Goal: Task Accomplishment & Management: Use online tool/utility

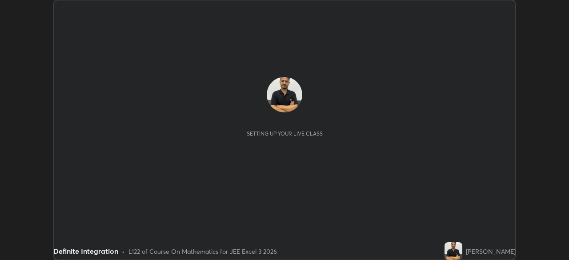
scroll to position [260, 569]
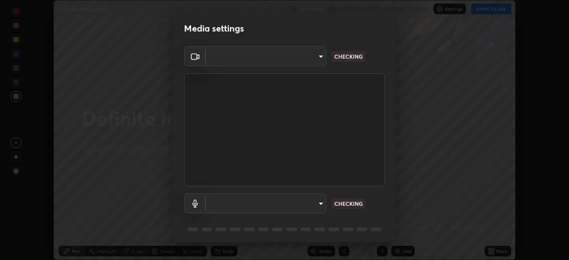
type input "b04d3f4aab0507a607fcb058103082b40897ea5b56942dd6fa8112f95d025699"
click at [321, 206] on body "Erase all Definite Integration Recording WAS SCHEDULED TO START AT 3:45 PM Sett…" at bounding box center [284, 130] width 569 height 260
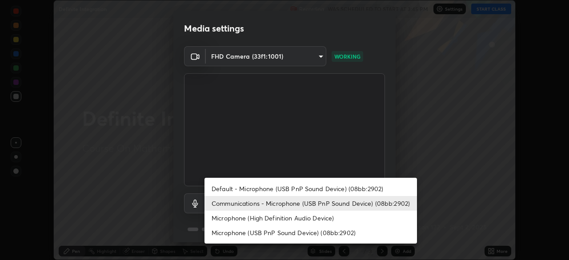
click at [323, 192] on li "Default - Microphone (USB PnP Sound Device) (08bb:2902)" at bounding box center [311, 188] width 213 height 15
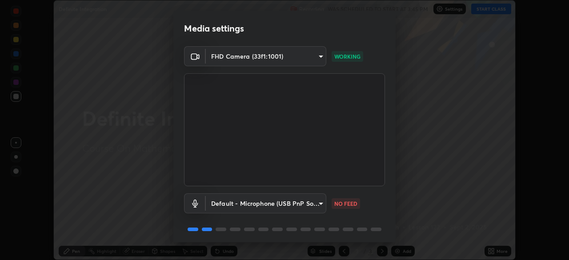
click at [323, 206] on body "Erase all Definite Integration Recording WAS SCHEDULED TO START AT 3:45 PM Sett…" at bounding box center [284, 130] width 569 height 260
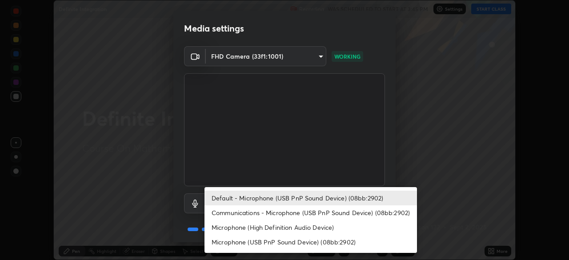
click at [322, 215] on li "Communications - Microphone (USB PnP Sound Device) (08bb:2902)" at bounding box center [311, 212] width 213 height 15
type input "communications"
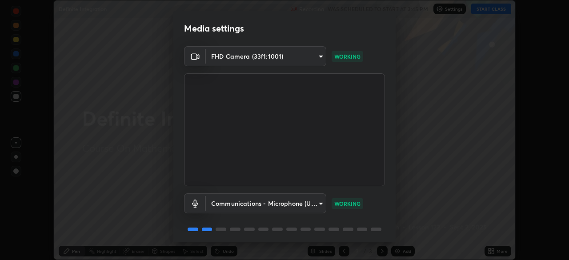
scroll to position [32, 0]
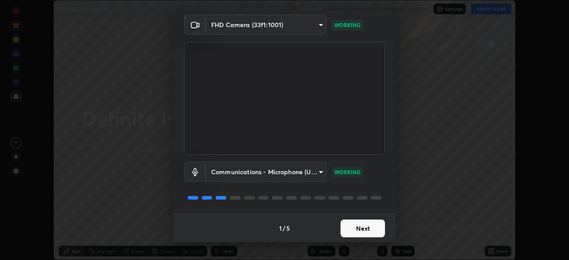
click at [359, 234] on button "Next" at bounding box center [363, 229] width 44 height 18
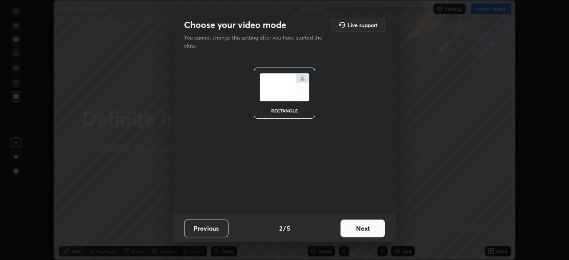
scroll to position [0, 0]
click at [364, 231] on button "Next" at bounding box center [363, 229] width 44 height 18
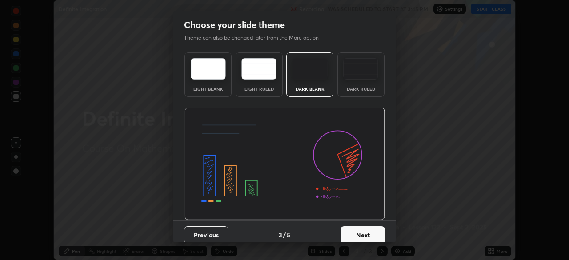
click at [366, 231] on button "Next" at bounding box center [363, 235] width 44 height 18
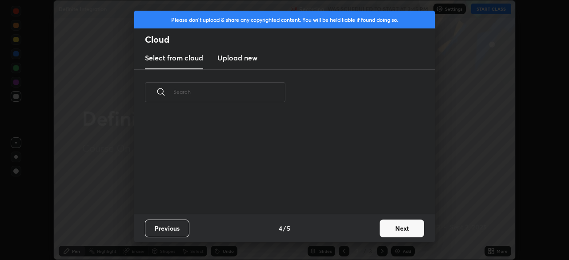
click at [372, 236] on div "Previous 4 / 5 Next" at bounding box center [284, 228] width 301 height 28
click at [390, 232] on button "Next" at bounding box center [402, 229] width 44 height 18
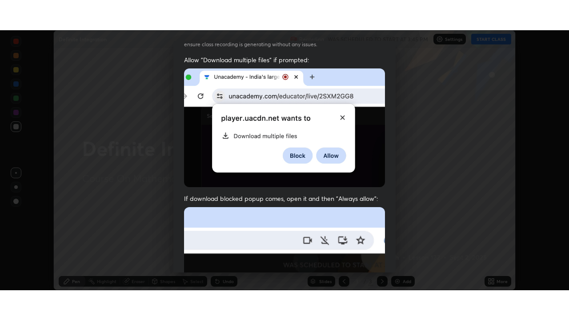
scroll to position [213, 0]
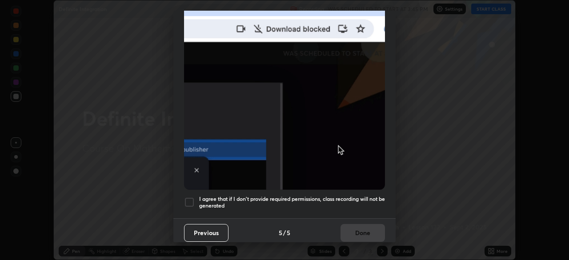
click at [192, 201] on div at bounding box center [189, 202] width 11 height 11
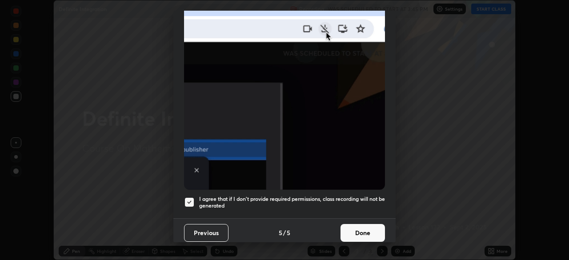
click at [366, 232] on button "Done" at bounding box center [363, 233] width 44 height 18
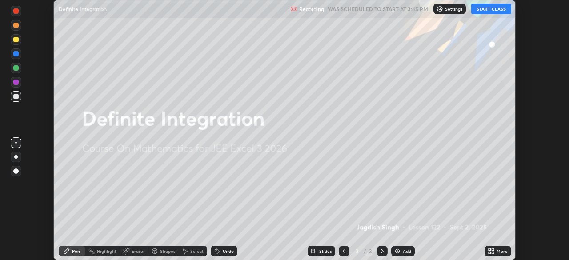
click at [498, 255] on div "More" at bounding box center [498, 251] width 27 height 11
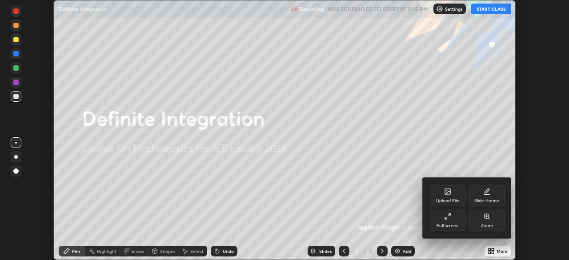
click at [450, 222] on div "Full screen" at bounding box center [448, 220] width 36 height 21
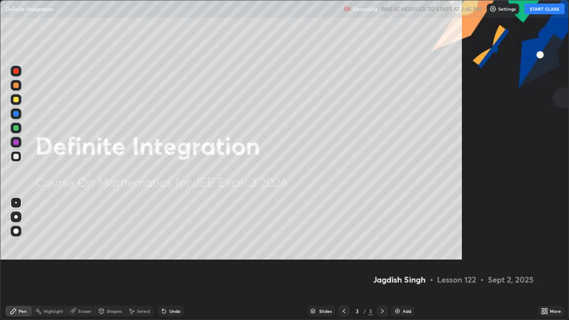
scroll to position [320, 569]
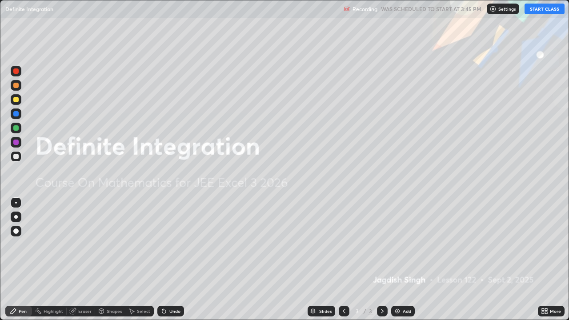
click at [540, 10] on button "START CLASS" at bounding box center [545, 9] width 40 height 11
click at [405, 260] on div "Add" at bounding box center [407, 311] width 8 height 4
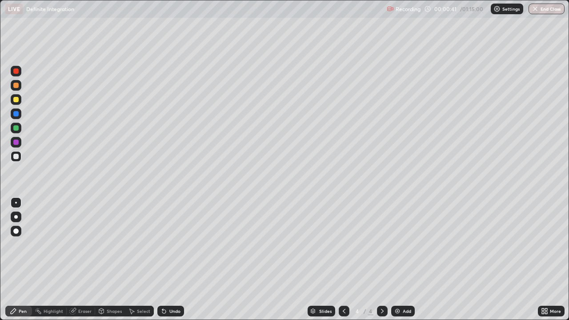
click at [15, 157] on div at bounding box center [15, 156] width 5 height 5
click at [18, 156] on div at bounding box center [15, 156] width 5 height 5
click at [18, 158] on div at bounding box center [15, 156] width 5 height 5
click at [82, 260] on div "Eraser" at bounding box center [81, 311] width 28 height 11
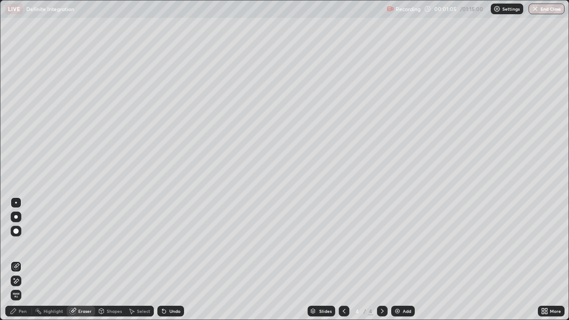
click at [28, 260] on div "Pen" at bounding box center [18, 311] width 27 height 11
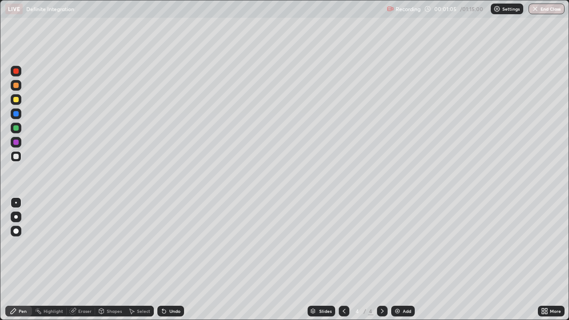
click at [16, 157] on div at bounding box center [15, 156] width 5 height 5
click at [12, 159] on div at bounding box center [16, 156] width 11 height 11
click at [15, 125] on div at bounding box center [16, 128] width 11 height 11
click at [17, 155] on div at bounding box center [15, 156] width 5 height 5
click at [18, 129] on div at bounding box center [15, 127] width 5 height 5
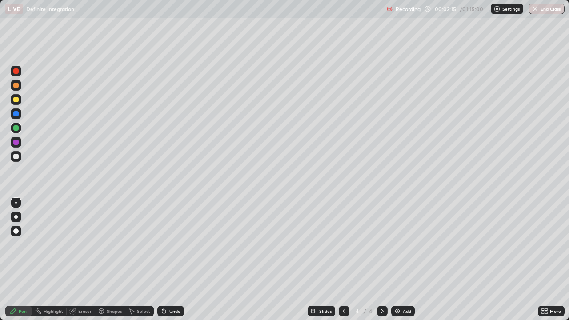
click at [82, 260] on div "Eraser" at bounding box center [84, 311] width 13 height 4
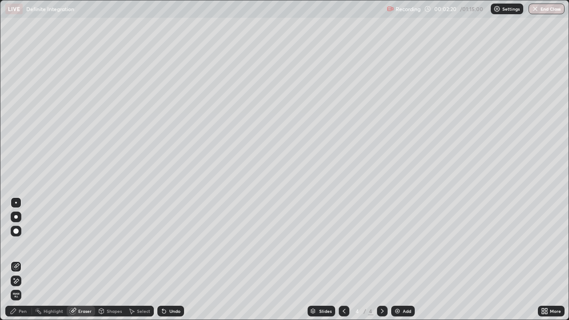
click at [21, 260] on div "Pen" at bounding box center [18, 311] width 27 height 11
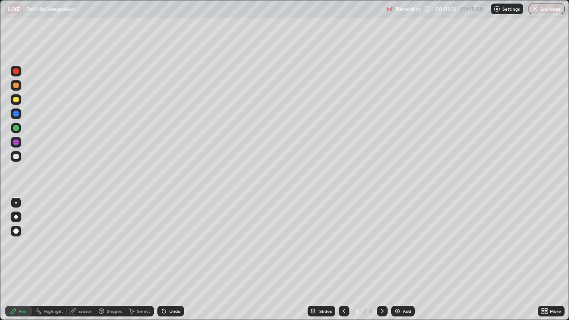
click at [16, 157] on div at bounding box center [15, 156] width 5 height 5
click at [86, 260] on div "Eraser" at bounding box center [84, 311] width 13 height 4
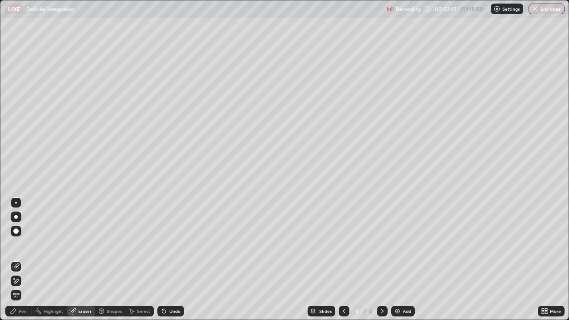
click at [23, 260] on div "Pen" at bounding box center [23, 311] width 8 height 4
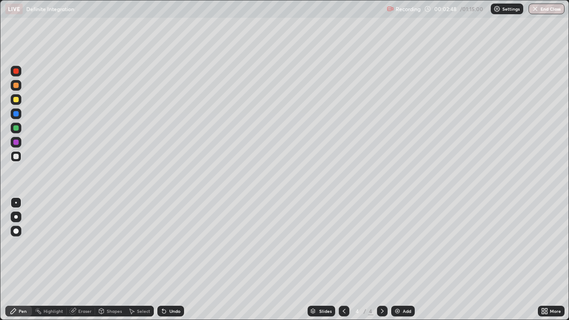
click at [20, 155] on div at bounding box center [16, 156] width 11 height 11
click at [15, 157] on div at bounding box center [15, 156] width 5 height 5
click at [16, 155] on div at bounding box center [15, 156] width 5 height 5
click at [65, 260] on div "Highlight" at bounding box center [49, 311] width 35 height 11
click at [85, 260] on div "Eraser" at bounding box center [84, 311] width 13 height 4
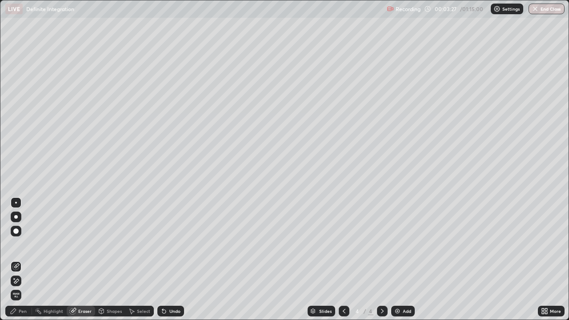
click at [26, 260] on div "Pen" at bounding box center [18, 311] width 27 height 11
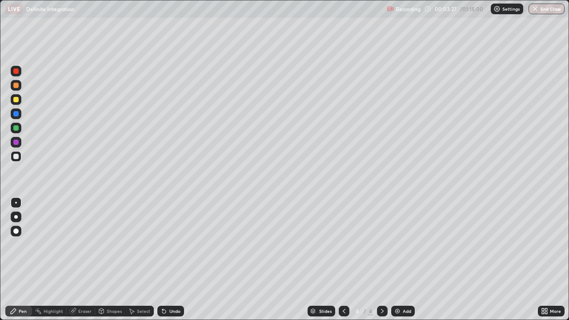
click at [16, 159] on div at bounding box center [15, 156] width 5 height 5
click at [84, 260] on div "Eraser" at bounding box center [84, 311] width 13 height 4
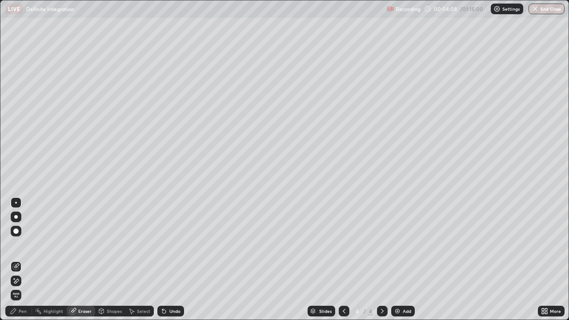
click at [25, 260] on div "Pen" at bounding box center [23, 311] width 8 height 4
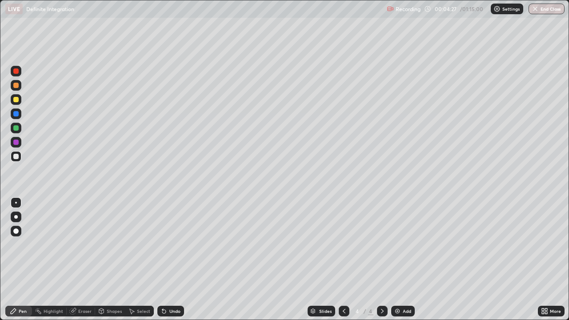
click at [16, 100] on div at bounding box center [15, 99] width 5 height 5
click at [84, 260] on div "Eraser" at bounding box center [84, 311] width 13 height 4
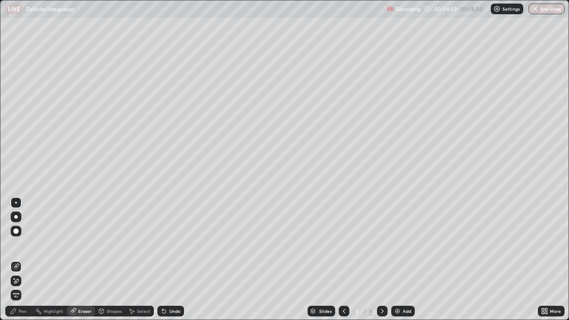
click at [24, 260] on div "Pen" at bounding box center [18, 311] width 27 height 11
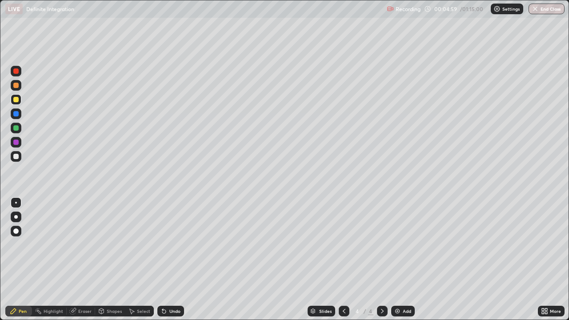
click at [15, 161] on div at bounding box center [16, 156] width 11 height 11
click at [88, 260] on div "Eraser" at bounding box center [84, 311] width 13 height 4
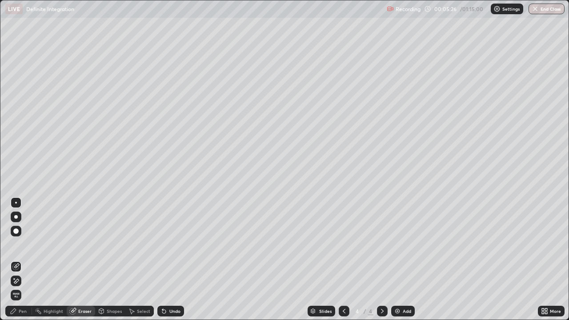
click at [26, 260] on div "Pen" at bounding box center [23, 311] width 8 height 4
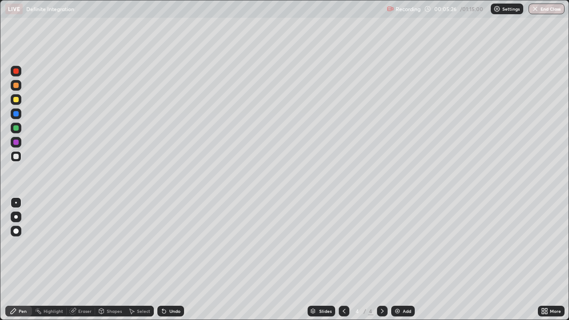
click at [21, 144] on div at bounding box center [16, 142] width 11 height 11
click at [85, 260] on div "Eraser" at bounding box center [81, 311] width 28 height 11
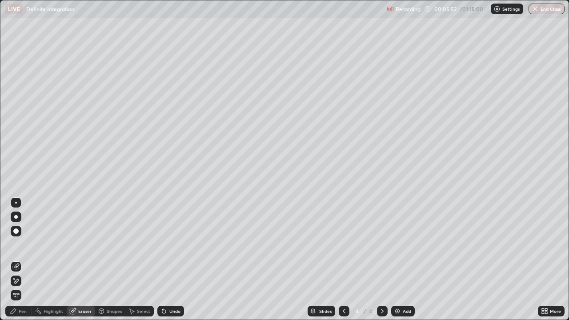
click at [24, 260] on div "Pen" at bounding box center [18, 311] width 27 height 11
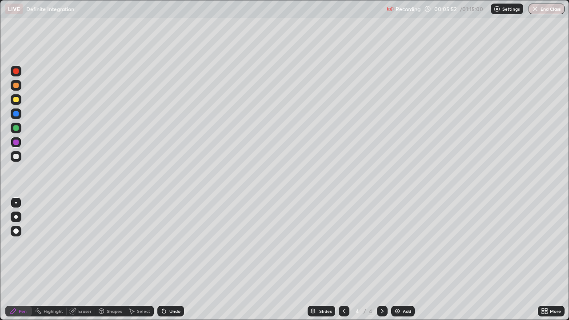
click at [17, 145] on div at bounding box center [15, 142] width 5 height 5
click at [17, 157] on div at bounding box center [15, 156] width 5 height 5
click at [87, 260] on div "Eraser" at bounding box center [84, 311] width 13 height 4
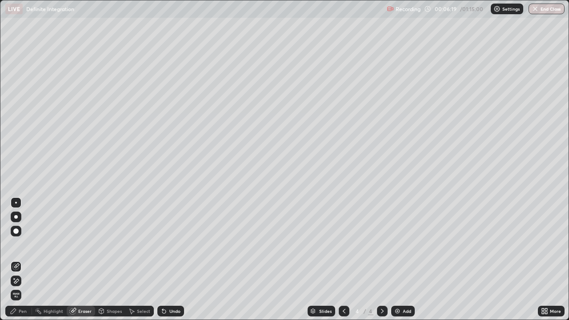
click at [28, 260] on div "Pen" at bounding box center [18, 311] width 27 height 11
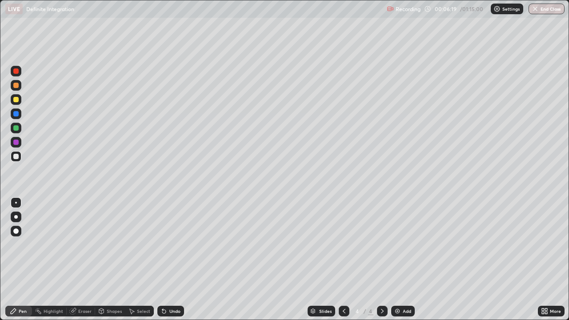
click at [20, 157] on div at bounding box center [16, 156] width 11 height 11
click at [88, 260] on div "Eraser" at bounding box center [84, 311] width 13 height 4
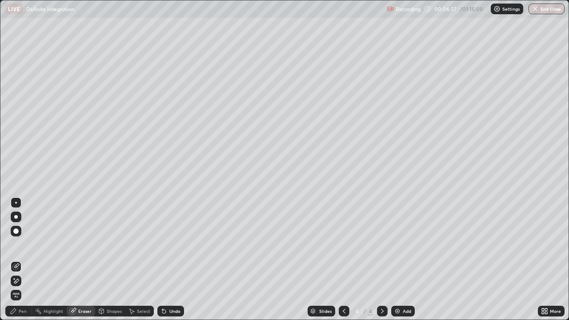
click at [23, 260] on div "Pen" at bounding box center [18, 311] width 27 height 11
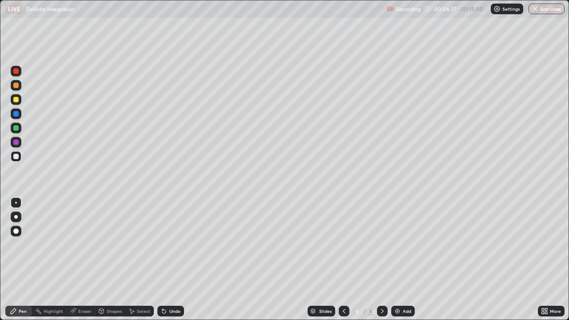
click at [19, 159] on div at bounding box center [16, 156] width 11 height 11
click at [395, 260] on img at bounding box center [397, 311] width 7 height 7
click at [17, 96] on div at bounding box center [16, 99] width 11 height 11
click at [16, 101] on div at bounding box center [15, 99] width 5 height 5
click at [15, 156] on div at bounding box center [15, 156] width 5 height 5
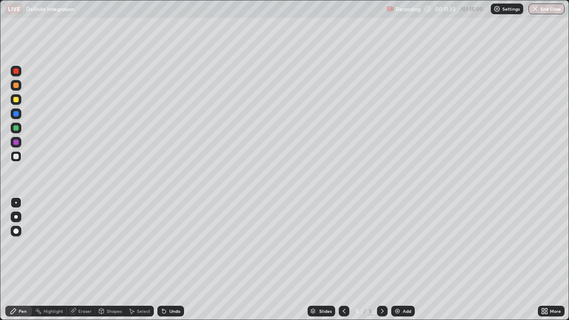
click at [17, 99] on div at bounding box center [15, 99] width 5 height 5
click at [83, 260] on div "Eraser" at bounding box center [81, 311] width 28 height 11
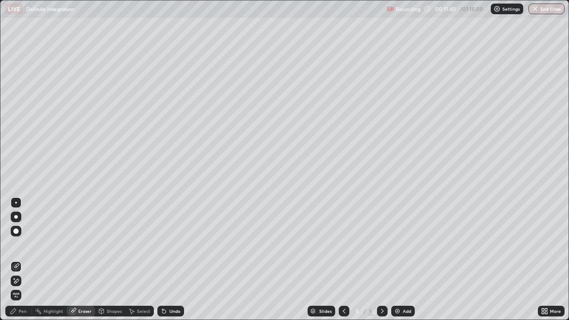
click at [25, 260] on div "Pen" at bounding box center [18, 311] width 27 height 11
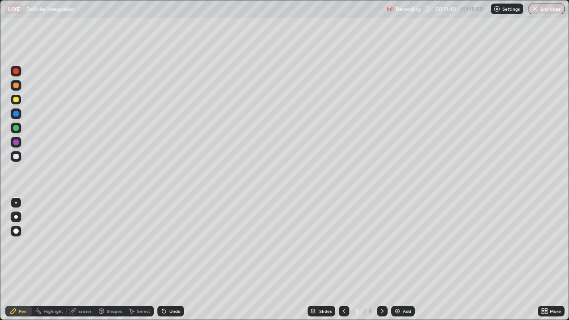
click at [18, 100] on div at bounding box center [15, 99] width 5 height 5
click at [16, 130] on div at bounding box center [15, 127] width 5 height 5
click at [18, 158] on div at bounding box center [15, 156] width 5 height 5
click at [16, 157] on div at bounding box center [15, 156] width 5 height 5
click at [15, 158] on div at bounding box center [15, 156] width 5 height 5
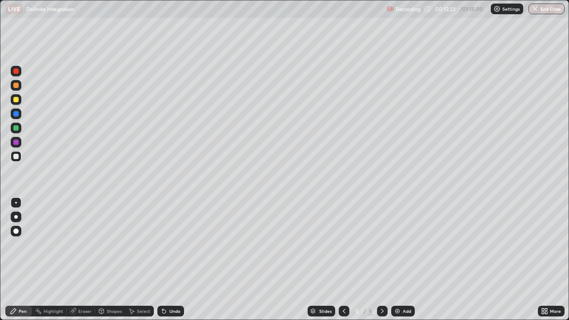
click at [16, 157] on div at bounding box center [15, 156] width 5 height 5
click at [76, 260] on div "Eraser" at bounding box center [81, 311] width 28 height 11
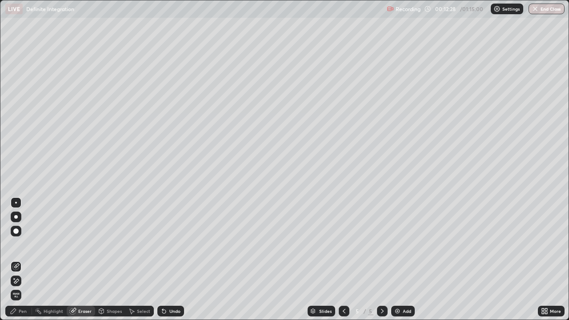
click at [22, 260] on div "Pen" at bounding box center [18, 311] width 27 height 11
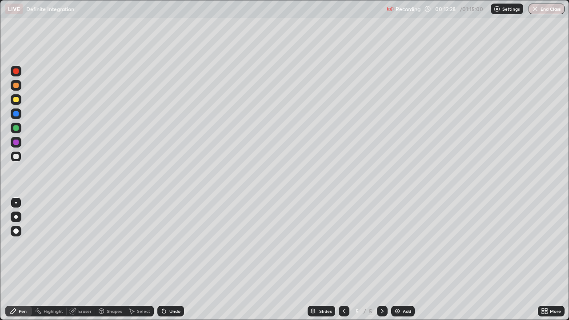
click at [15, 155] on div at bounding box center [15, 156] width 5 height 5
click at [76, 260] on icon at bounding box center [72, 311] width 7 height 7
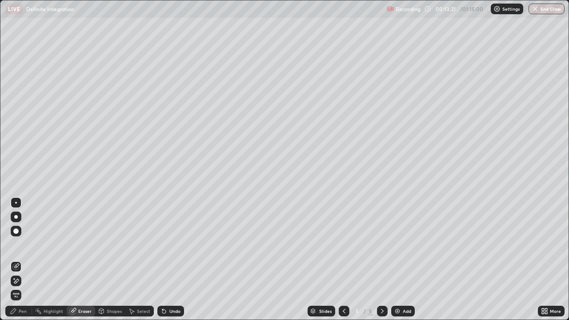
click at [22, 260] on div "Pen" at bounding box center [18, 311] width 27 height 11
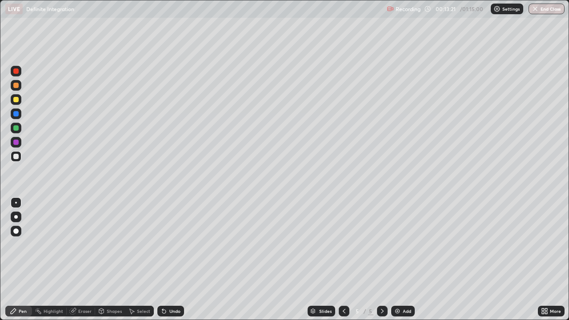
click at [18, 157] on div at bounding box center [15, 156] width 5 height 5
click at [17, 160] on div at bounding box center [16, 156] width 11 height 11
click at [85, 260] on div "Eraser" at bounding box center [84, 311] width 13 height 4
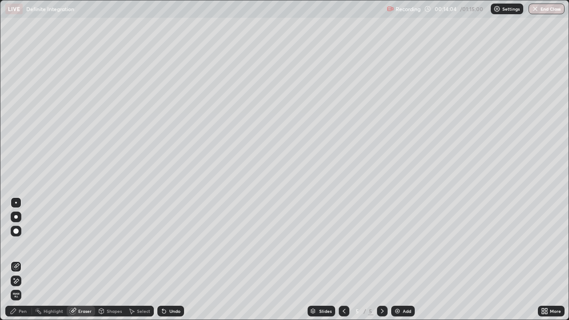
click at [27, 260] on div "Pen" at bounding box center [18, 311] width 27 height 11
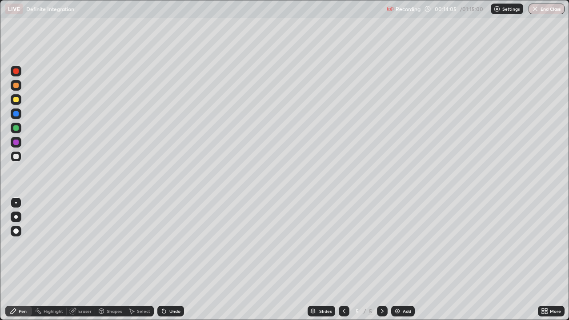
click at [17, 157] on div at bounding box center [15, 156] width 5 height 5
click at [16, 157] on div at bounding box center [15, 156] width 5 height 5
click at [18, 127] on div at bounding box center [15, 127] width 5 height 5
click at [16, 114] on div at bounding box center [15, 113] width 5 height 5
click at [18, 158] on div at bounding box center [16, 156] width 11 height 11
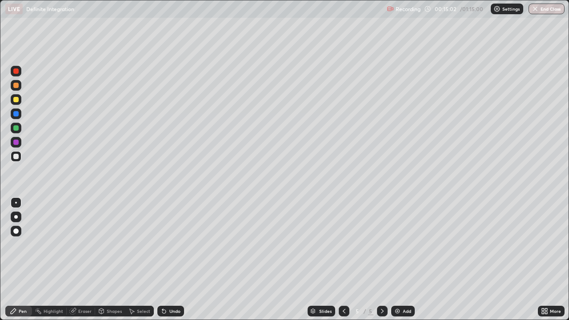
click at [76, 260] on div "Eraser" at bounding box center [81, 311] width 28 height 11
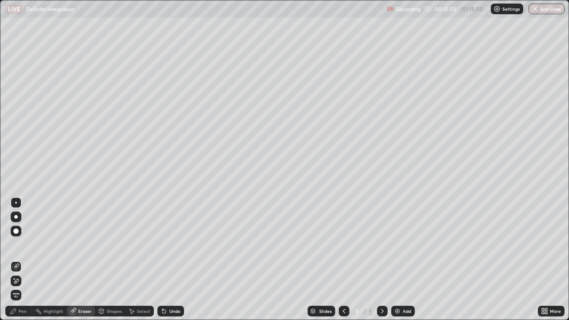
click at [29, 260] on div "Pen" at bounding box center [18, 311] width 27 height 11
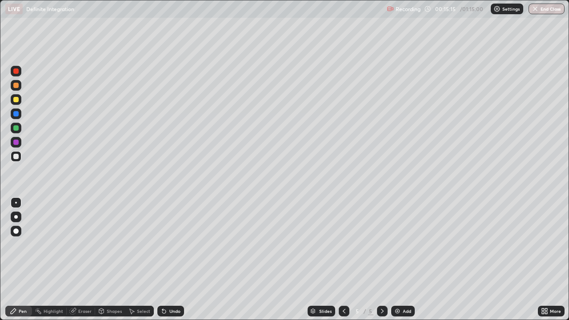
click at [18, 88] on div at bounding box center [16, 85] width 11 height 11
click at [15, 140] on div at bounding box center [15, 142] width 5 height 5
click at [16, 159] on div at bounding box center [15, 156] width 5 height 5
click at [89, 260] on div "Eraser" at bounding box center [84, 311] width 13 height 4
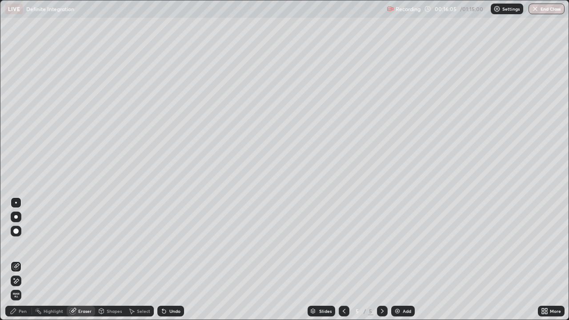
click at [24, 260] on div "Pen" at bounding box center [18, 311] width 27 height 11
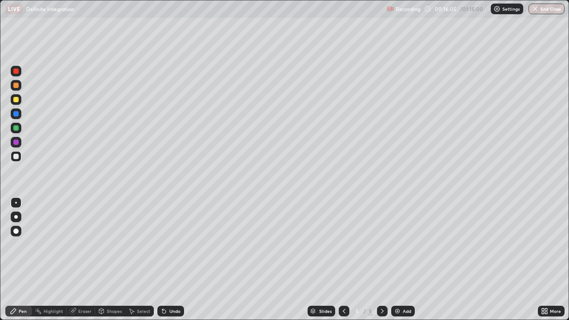
click at [18, 155] on div at bounding box center [15, 156] width 5 height 5
click at [89, 260] on div "Eraser" at bounding box center [84, 311] width 13 height 4
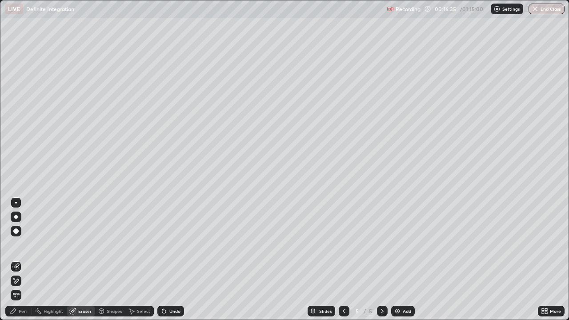
click at [22, 260] on div "Pen" at bounding box center [18, 311] width 27 height 11
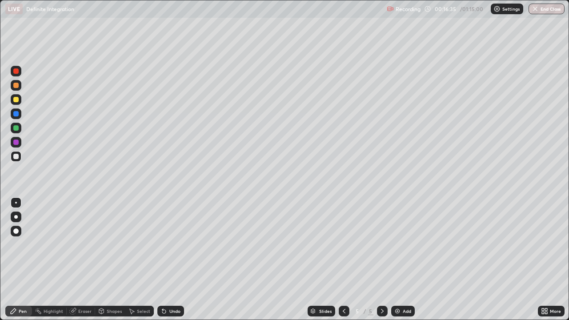
click at [20, 155] on div at bounding box center [16, 156] width 11 height 11
click at [402, 260] on div "Add" at bounding box center [403, 311] width 24 height 11
click at [16, 159] on div at bounding box center [15, 156] width 5 height 5
click at [16, 158] on div at bounding box center [15, 156] width 5 height 5
click at [16, 100] on div at bounding box center [15, 99] width 5 height 5
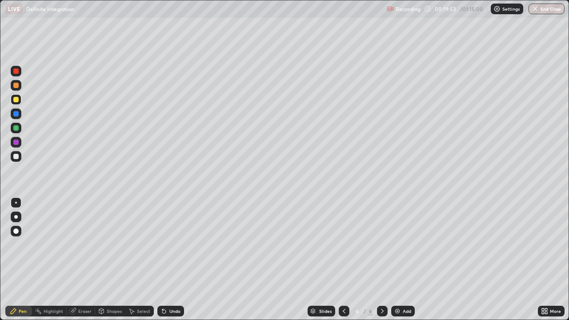
click at [16, 142] on div at bounding box center [15, 142] width 5 height 5
click at [15, 157] on div at bounding box center [15, 156] width 5 height 5
click at [16, 159] on div at bounding box center [15, 156] width 5 height 5
click at [16, 127] on div at bounding box center [15, 127] width 5 height 5
click at [16, 141] on div at bounding box center [15, 142] width 5 height 5
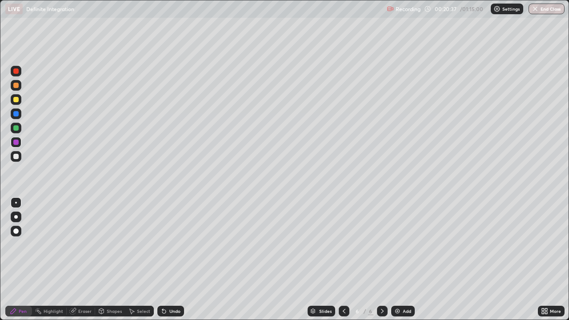
click at [15, 155] on div at bounding box center [15, 156] width 5 height 5
click at [407, 260] on div "Add" at bounding box center [403, 311] width 24 height 11
click at [17, 158] on div at bounding box center [15, 156] width 5 height 5
click at [16, 157] on div at bounding box center [15, 156] width 5 height 5
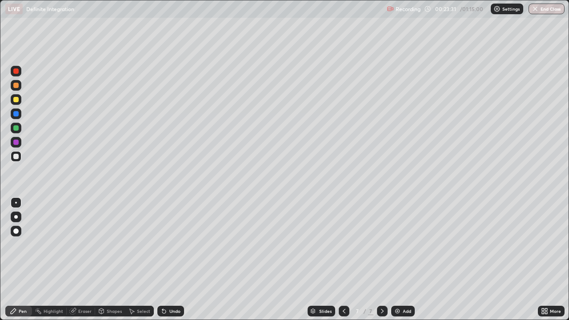
click at [18, 157] on div at bounding box center [15, 156] width 5 height 5
click at [16, 85] on div at bounding box center [15, 85] width 5 height 5
click at [16, 157] on div at bounding box center [15, 156] width 5 height 5
click at [17, 129] on div at bounding box center [15, 127] width 5 height 5
click at [85, 260] on div "Eraser" at bounding box center [81, 311] width 28 height 11
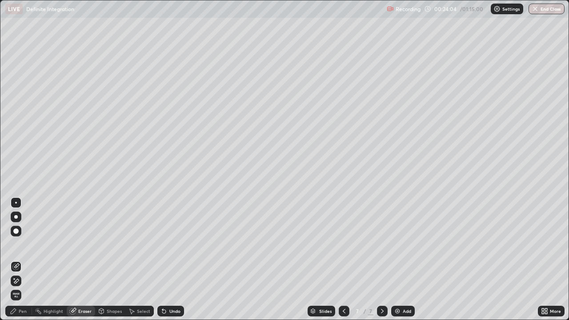
click at [22, 260] on div "Pen" at bounding box center [18, 311] width 27 height 11
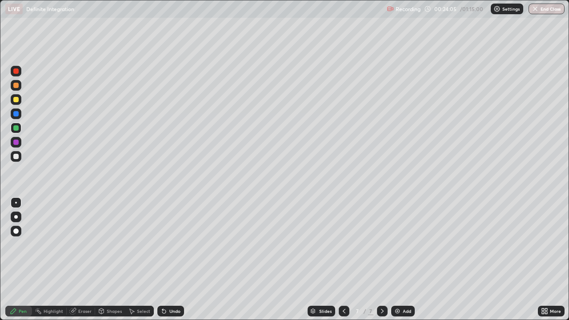
click at [18, 129] on div at bounding box center [15, 127] width 5 height 5
click at [17, 128] on div at bounding box center [15, 127] width 5 height 5
click at [85, 260] on div "Eraser" at bounding box center [84, 311] width 13 height 4
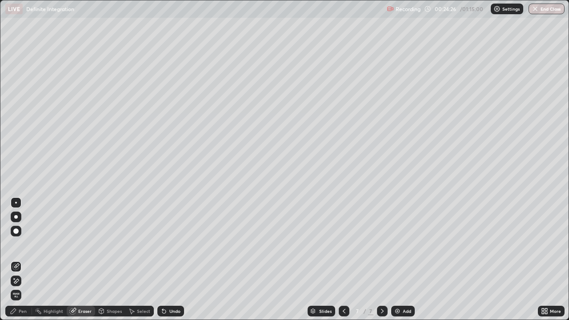
click at [27, 260] on div "Pen" at bounding box center [18, 311] width 27 height 11
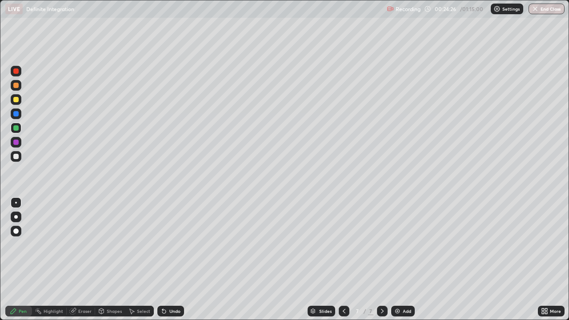
click at [16, 129] on div at bounding box center [15, 127] width 5 height 5
click at [18, 143] on div at bounding box center [15, 142] width 5 height 5
click at [16, 157] on div at bounding box center [15, 156] width 5 height 5
click at [19, 160] on div at bounding box center [16, 156] width 11 height 11
click at [5, 172] on div "Erase all" at bounding box center [15, 160] width 21 height 285
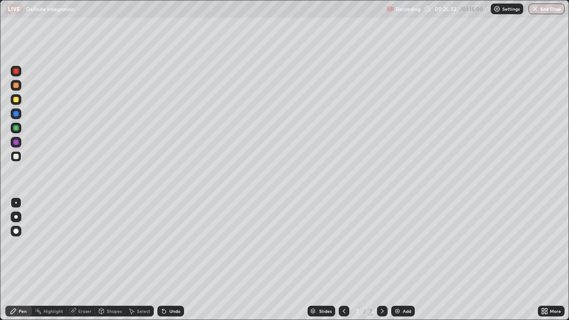
click at [83, 260] on div "Eraser" at bounding box center [84, 311] width 13 height 4
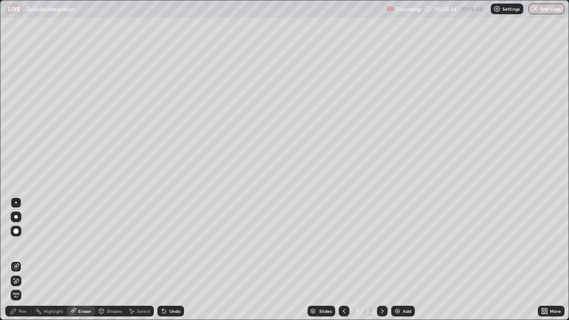
click at [21, 260] on div "Pen" at bounding box center [18, 311] width 27 height 11
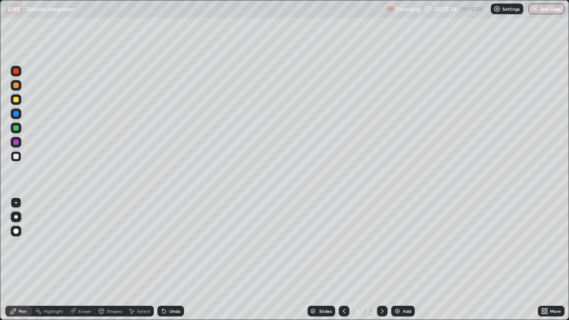
click at [16, 155] on div at bounding box center [15, 156] width 5 height 5
click at [20, 157] on div at bounding box center [16, 156] width 11 height 11
click at [17, 101] on div at bounding box center [15, 99] width 5 height 5
click at [20, 141] on div at bounding box center [16, 142] width 11 height 11
click at [20, 101] on div at bounding box center [16, 99] width 11 height 11
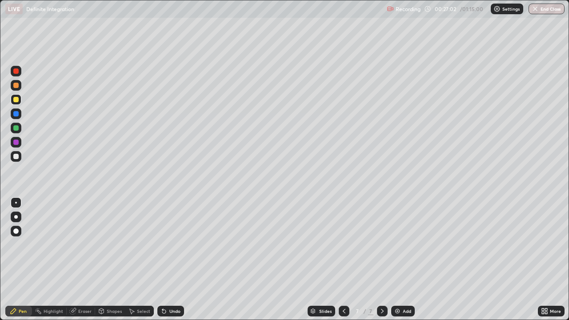
click at [16, 141] on div at bounding box center [15, 142] width 5 height 5
click at [79, 260] on div "Eraser" at bounding box center [84, 311] width 13 height 4
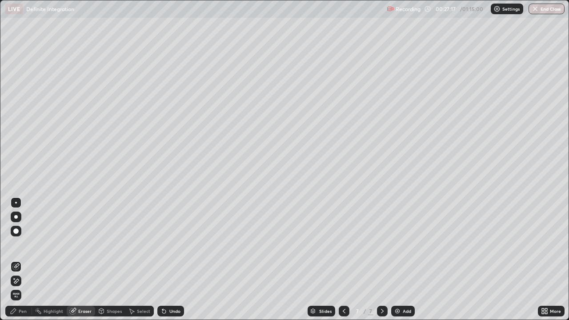
click at [23, 260] on div "Pen" at bounding box center [18, 311] width 27 height 11
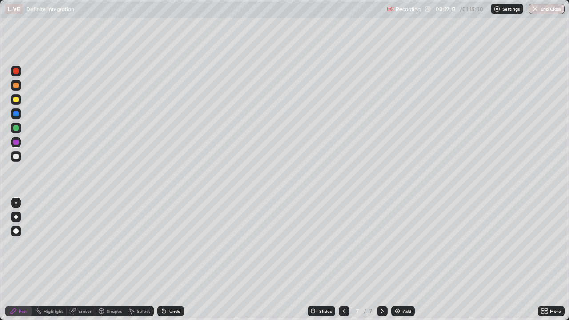
click at [17, 101] on div at bounding box center [15, 99] width 5 height 5
click at [21, 156] on div at bounding box center [16, 156] width 11 height 11
click at [88, 260] on div "Eraser" at bounding box center [84, 311] width 13 height 4
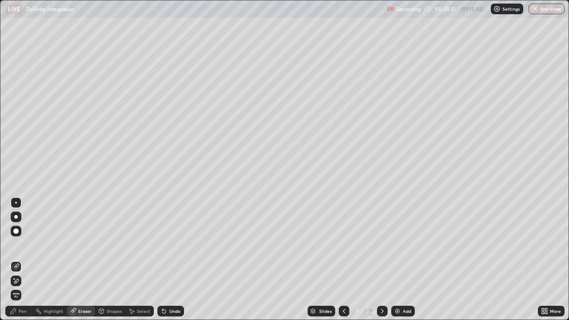
click at [24, 260] on div "Pen" at bounding box center [18, 311] width 27 height 11
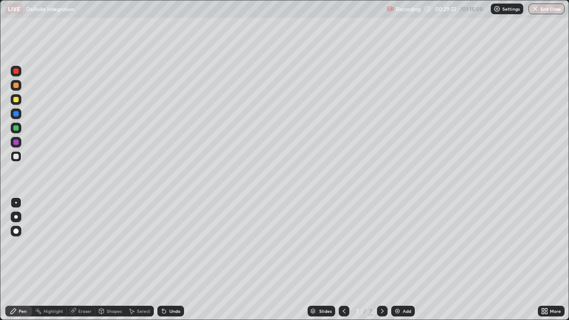
click at [16, 156] on div at bounding box center [15, 156] width 5 height 5
click at [86, 260] on div "Eraser" at bounding box center [84, 311] width 13 height 4
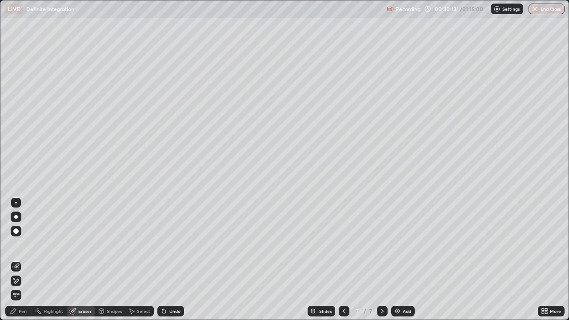
click at [23, 260] on div "Pen" at bounding box center [23, 311] width 8 height 4
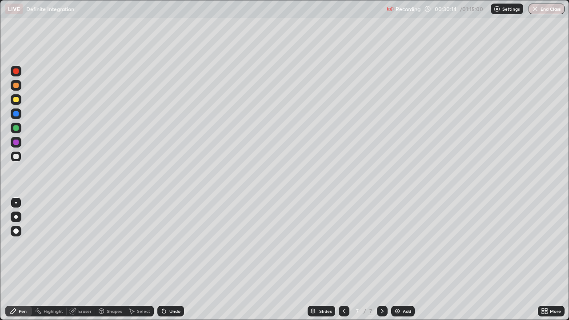
click at [16, 157] on div at bounding box center [15, 156] width 5 height 5
click at [391, 260] on div "Add" at bounding box center [403, 311] width 24 height 11
click at [16, 157] on div at bounding box center [15, 156] width 5 height 5
click at [17, 158] on div at bounding box center [15, 156] width 5 height 5
click at [16, 157] on div at bounding box center [15, 156] width 5 height 5
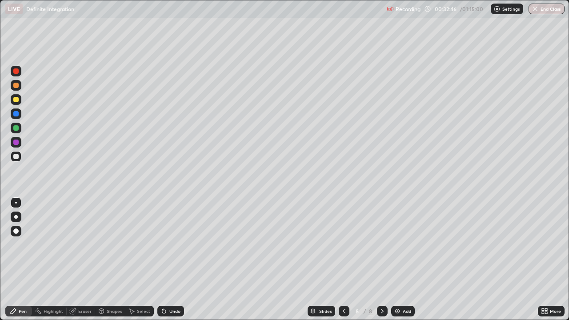
click at [17, 157] on div at bounding box center [15, 156] width 5 height 5
click at [16, 156] on div at bounding box center [15, 156] width 5 height 5
click at [16, 157] on div at bounding box center [15, 156] width 5 height 5
click at [87, 260] on div "Eraser" at bounding box center [84, 311] width 13 height 4
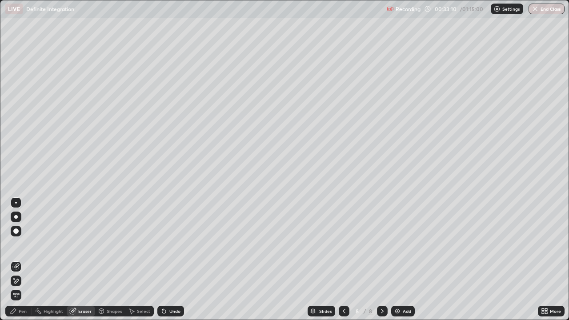
click at [24, 260] on div "Pen" at bounding box center [18, 311] width 27 height 11
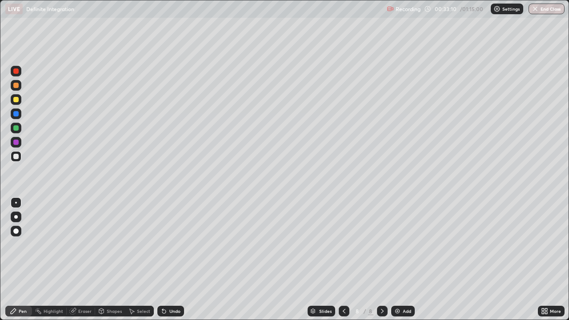
click at [15, 155] on div at bounding box center [15, 156] width 5 height 5
click at [20, 101] on div at bounding box center [16, 99] width 11 height 11
click at [21, 154] on div at bounding box center [16, 156] width 11 height 11
click at [402, 260] on div "Add" at bounding box center [403, 311] width 24 height 11
click at [16, 157] on div at bounding box center [15, 156] width 5 height 5
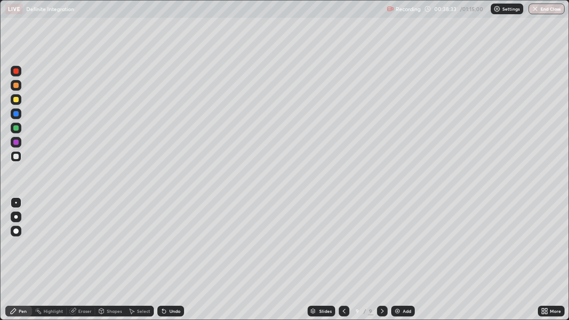
click at [17, 100] on div at bounding box center [15, 99] width 5 height 5
click at [343, 260] on icon at bounding box center [344, 311] width 7 height 7
click at [379, 260] on div at bounding box center [382, 311] width 11 height 11
click at [16, 158] on div at bounding box center [15, 156] width 5 height 5
click at [18, 158] on div at bounding box center [15, 156] width 5 height 5
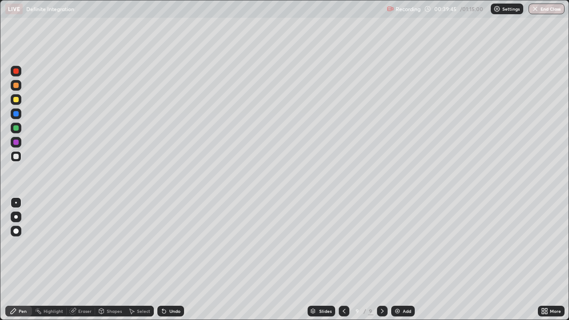
click at [20, 155] on div at bounding box center [16, 156] width 11 height 11
click at [20, 86] on div at bounding box center [16, 85] width 11 height 11
click at [19, 142] on div at bounding box center [16, 142] width 11 height 11
click at [21, 142] on div at bounding box center [16, 142] width 11 height 11
click at [17, 130] on div at bounding box center [15, 127] width 5 height 5
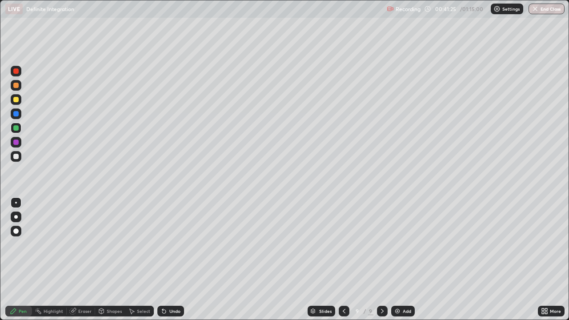
click at [19, 155] on div at bounding box center [16, 156] width 11 height 11
click at [85, 260] on div "Eraser" at bounding box center [81, 311] width 28 height 11
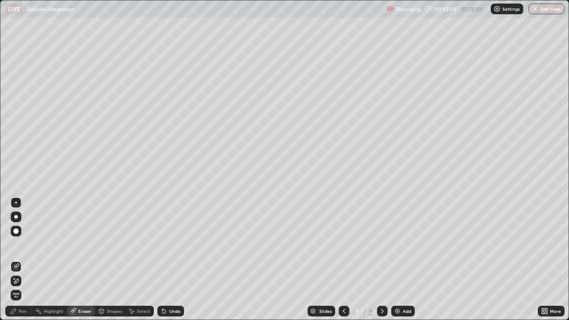
click at [26, 260] on div "Pen" at bounding box center [18, 311] width 27 height 11
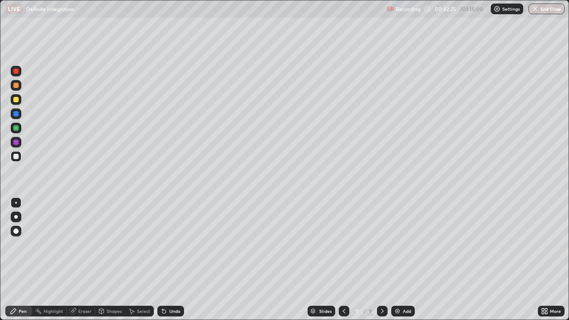
click at [20, 114] on div at bounding box center [16, 114] width 11 height 11
click at [20, 157] on div at bounding box center [16, 156] width 11 height 11
click at [20, 114] on div at bounding box center [16, 114] width 11 height 11
click at [20, 99] on div at bounding box center [16, 99] width 11 height 11
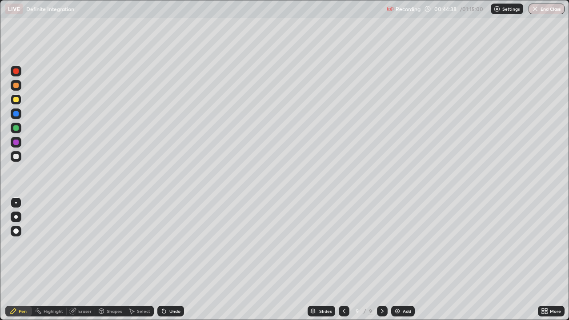
click at [15, 84] on div at bounding box center [15, 85] width 5 height 5
click at [17, 86] on div at bounding box center [15, 85] width 5 height 5
click at [16, 156] on div at bounding box center [15, 156] width 5 height 5
click at [15, 154] on div at bounding box center [15, 156] width 5 height 5
click at [343, 260] on icon at bounding box center [344, 311] width 7 height 7
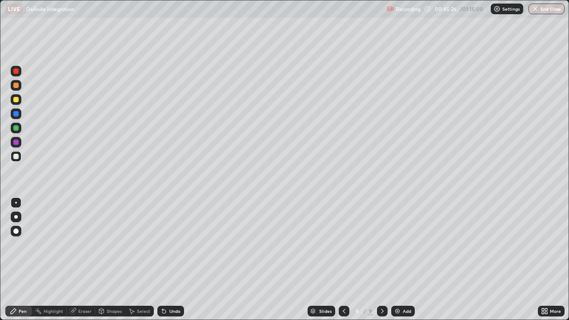
click at [382, 260] on icon at bounding box center [382, 311] width 7 height 7
click at [341, 260] on icon at bounding box center [344, 311] width 7 height 7
click at [380, 260] on icon at bounding box center [382, 311] width 7 height 7
click at [405, 260] on div "Add" at bounding box center [403, 311] width 24 height 11
click at [17, 156] on div at bounding box center [15, 156] width 5 height 5
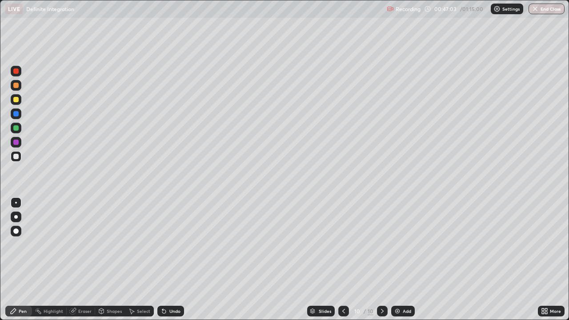
click at [102, 260] on div "Shapes" at bounding box center [110, 311] width 30 height 11
click at [81, 260] on div "Eraser" at bounding box center [84, 311] width 13 height 4
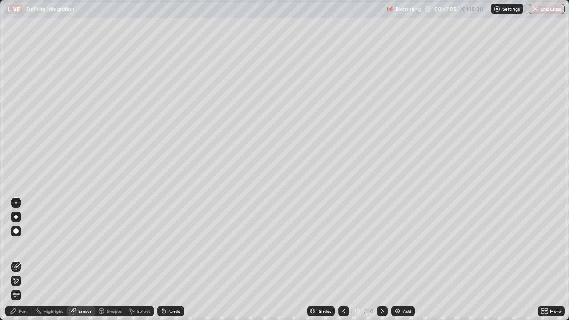
click at [28, 260] on div "Pen" at bounding box center [18, 311] width 27 height 11
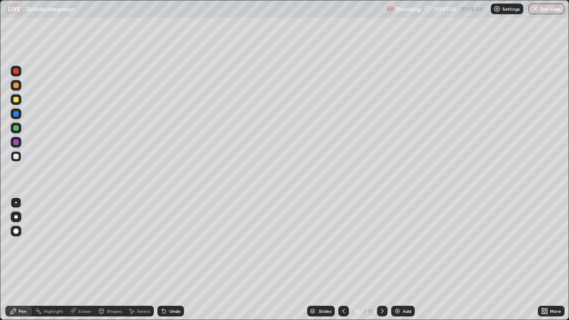
click at [18, 160] on div at bounding box center [16, 156] width 11 height 11
click at [86, 260] on div "Eraser" at bounding box center [81, 311] width 28 height 11
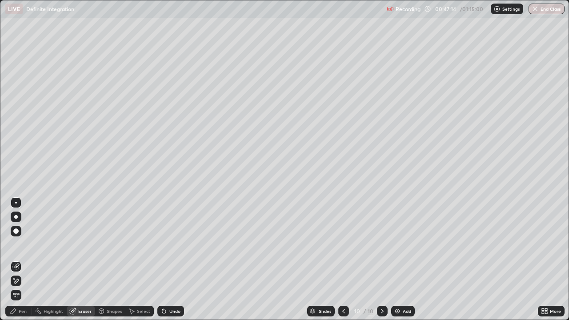
click at [23, 260] on div "Pen" at bounding box center [18, 311] width 27 height 11
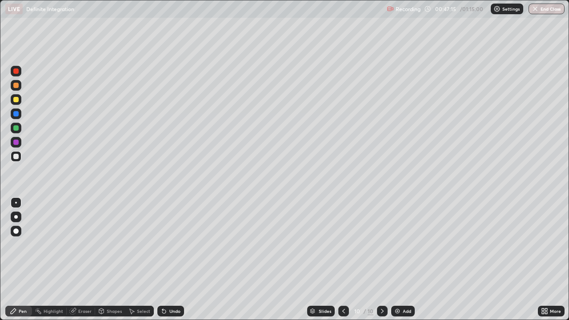
click at [16, 158] on div at bounding box center [15, 156] width 5 height 5
click at [88, 260] on div "Eraser" at bounding box center [81, 311] width 28 height 11
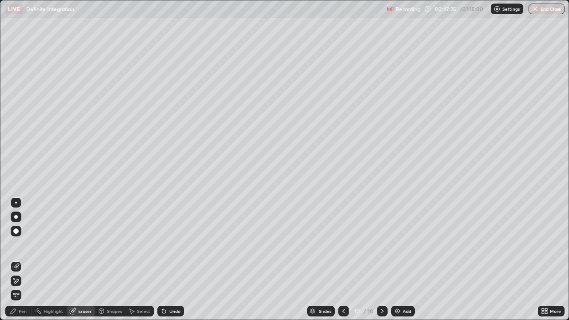
click at [26, 260] on div "Pen" at bounding box center [18, 311] width 27 height 11
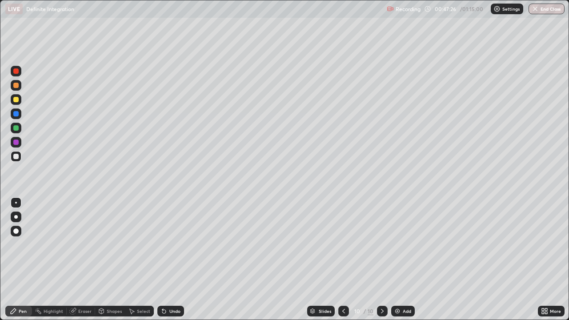
click at [16, 158] on div at bounding box center [15, 156] width 5 height 5
click at [89, 260] on div "Eraser" at bounding box center [84, 311] width 13 height 4
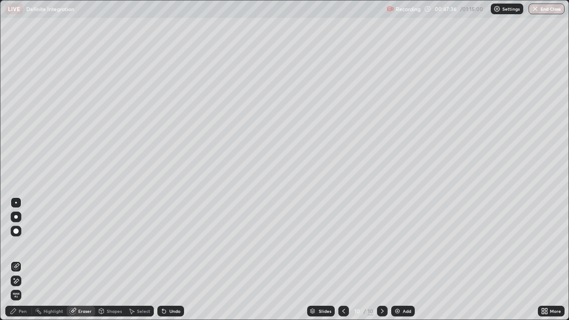
click at [26, 260] on div "Pen" at bounding box center [18, 311] width 27 height 11
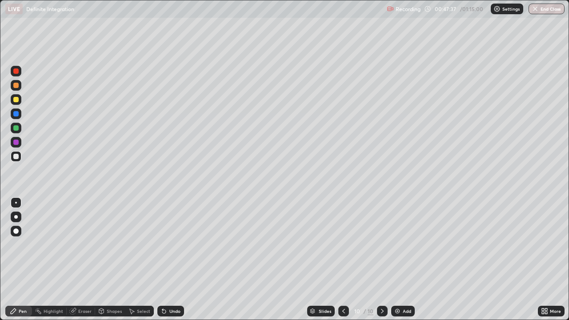
click at [15, 156] on div at bounding box center [15, 156] width 5 height 5
click at [16, 113] on div at bounding box center [15, 113] width 5 height 5
click at [16, 116] on div at bounding box center [15, 113] width 5 height 5
click at [14, 126] on div at bounding box center [15, 127] width 5 height 5
click at [16, 161] on div at bounding box center [16, 156] width 11 height 11
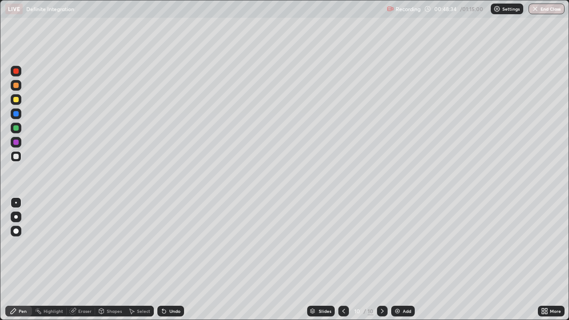
click at [17, 113] on div at bounding box center [15, 113] width 5 height 5
click at [16, 140] on div at bounding box center [15, 142] width 5 height 5
click at [14, 127] on div at bounding box center [15, 127] width 5 height 5
click at [17, 159] on div at bounding box center [15, 156] width 5 height 5
click at [86, 260] on div "Eraser" at bounding box center [84, 311] width 13 height 4
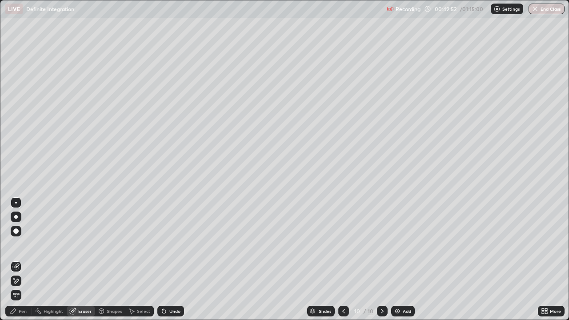
click at [26, 260] on div "Pen" at bounding box center [18, 311] width 27 height 11
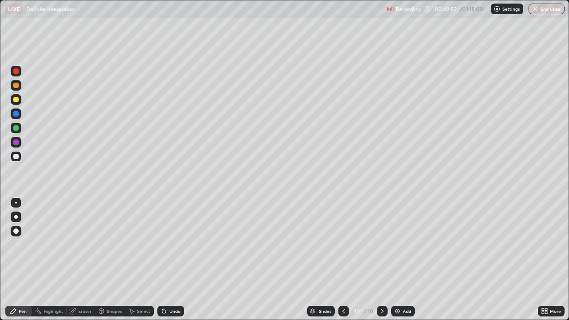
click at [17, 157] on div at bounding box center [15, 156] width 5 height 5
click at [386, 260] on div at bounding box center [382, 311] width 11 height 18
click at [402, 260] on div "Add" at bounding box center [403, 311] width 24 height 11
click at [15, 156] on div at bounding box center [15, 156] width 5 height 5
click at [16, 101] on div at bounding box center [15, 99] width 5 height 5
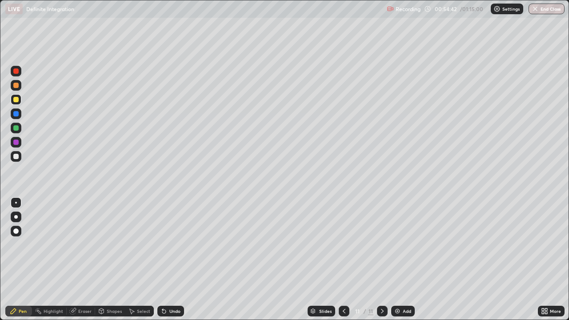
click at [20, 113] on div at bounding box center [16, 114] width 11 height 11
click at [14, 158] on div at bounding box center [15, 156] width 5 height 5
click at [80, 260] on div "Eraser" at bounding box center [84, 311] width 13 height 4
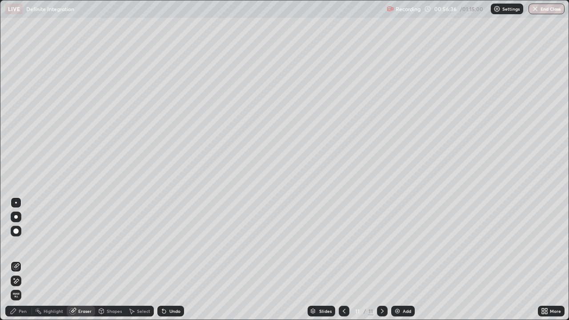
click at [25, 260] on div "Pen" at bounding box center [18, 311] width 27 height 11
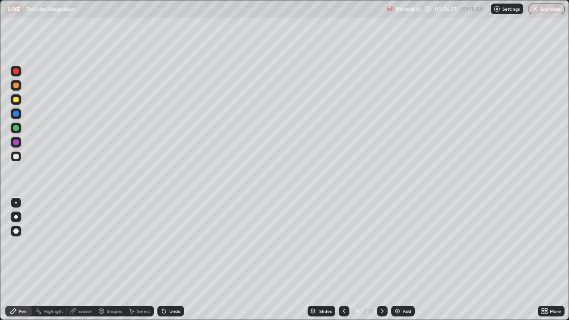
click at [20, 160] on div at bounding box center [16, 156] width 11 height 11
click at [18, 128] on div at bounding box center [15, 127] width 5 height 5
click at [85, 260] on div "Eraser" at bounding box center [84, 311] width 13 height 4
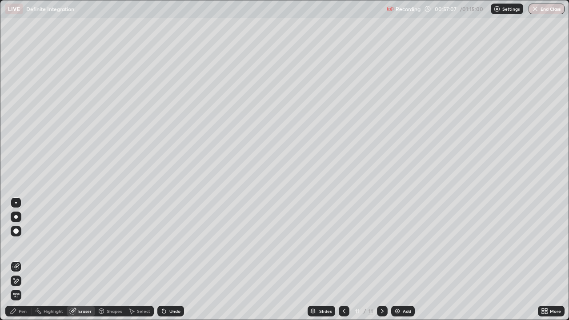
click at [22, 260] on div "Pen" at bounding box center [23, 311] width 8 height 4
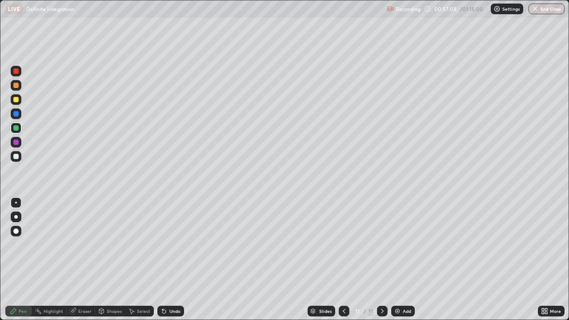
click at [18, 129] on div at bounding box center [15, 127] width 5 height 5
click at [89, 260] on div "Eraser" at bounding box center [84, 311] width 13 height 4
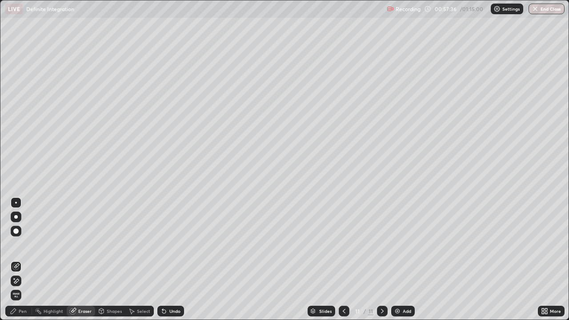
click at [26, 260] on div "Pen" at bounding box center [23, 311] width 8 height 4
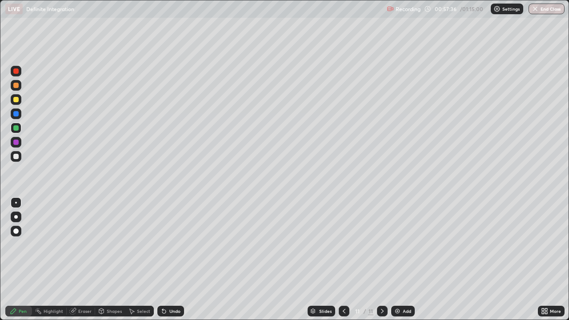
click at [18, 159] on div at bounding box center [15, 156] width 5 height 5
click at [86, 260] on div "Eraser" at bounding box center [84, 311] width 13 height 4
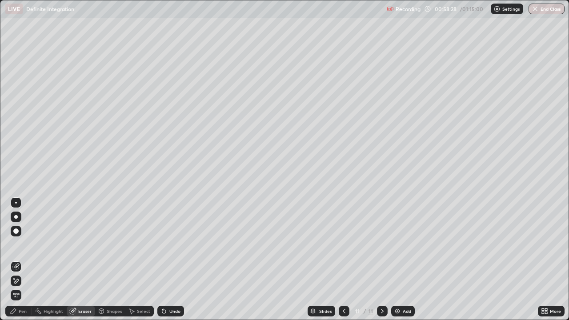
click at [24, 260] on div "Pen" at bounding box center [18, 311] width 27 height 11
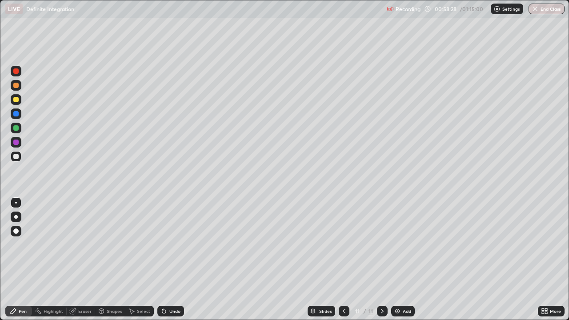
click at [18, 161] on div at bounding box center [16, 156] width 11 height 11
click at [16, 128] on div at bounding box center [15, 127] width 5 height 5
click at [17, 86] on div at bounding box center [15, 85] width 5 height 5
click at [399, 260] on div "Add" at bounding box center [403, 311] width 24 height 11
click at [18, 158] on div at bounding box center [16, 156] width 11 height 11
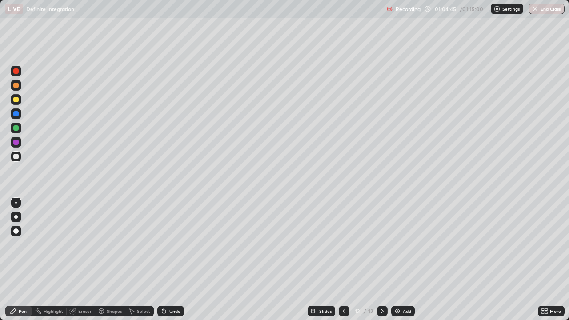
click at [344, 260] on icon at bounding box center [344, 311] width 7 height 7
click at [382, 260] on icon at bounding box center [382, 311] width 7 height 7
click at [17, 159] on div at bounding box center [15, 156] width 5 height 5
click at [343, 260] on icon at bounding box center [344, 311] width 7 height 7
click at [378, 260] on div at bounding box center [382, 311] width 11 height 11
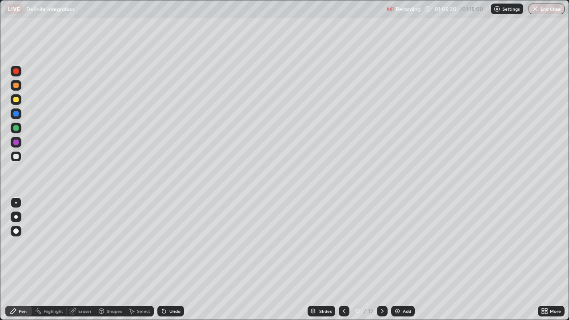
click at [17, 159] on div at bounding box center [15, 156] width 5 height 5
click at [16, 157] on div at bounding box center [15, 156] width 5 height 5
click at [15, 102] on div at bounding box center [15, 99] width 5 height 5
click at [15, 101] on div at bounding box center [15, 99] width 5 height 5
click at [17, 98] on div at bounding box center [15, 99] width 5 height 5
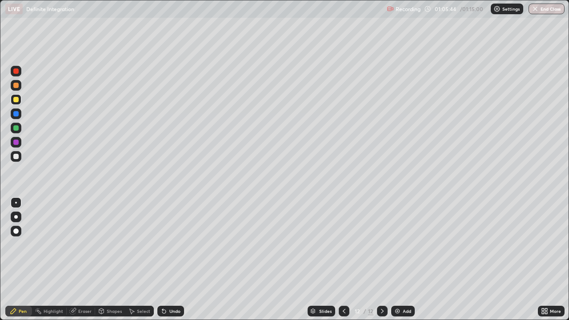
click at [17, 98] on div at bounding box center [15, 99] width 5 height 5
click at [16, 156] on div at bounding box center [15, 156] width 5 height 5
click at [16, 144] on div at bounding box center [15, 142] width 5 height 5
click at [16, 157] on div at bounding box center [15, 156] width 5 height 5
click at [12, 169] on div "Erase all" at bounding box center [15, 160] width 21 height 285
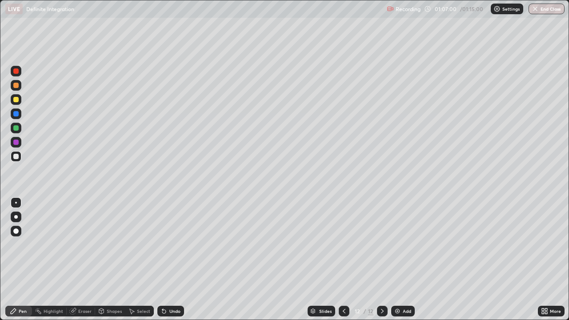
click at [84, 260] on div "Eraser" at bounding box center [84, 311] width 13 height 4
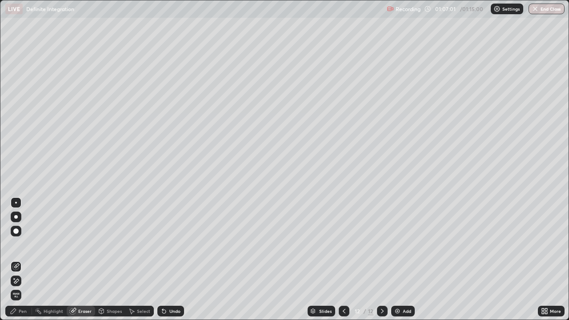
click at [22, 260] on div "Pen" at bounding box center [18, 311] width 27 height 11
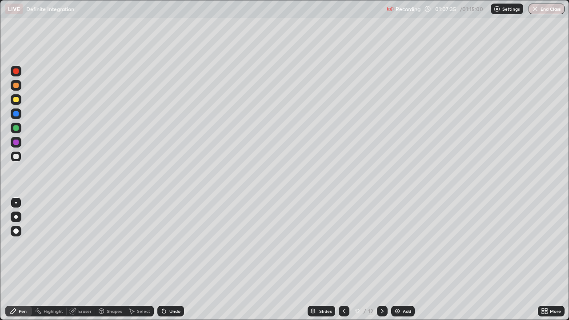
click at [20, 156] on div at bounding box center [16, 156] width 11 height 11
click at [20, 129] on div at bounding box center [16, 128] width 11 height 11
click at [90, 260] on div "Eraser" at bounding box center [84, 311] width 13 height 4
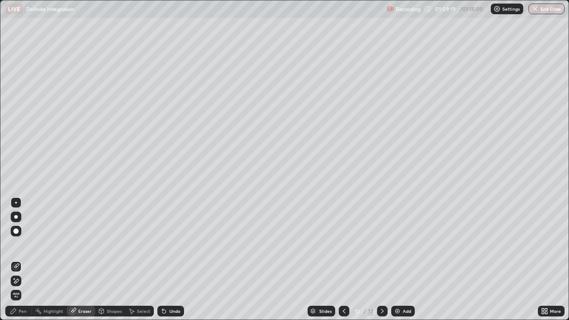
click at [24, 260] on div "Pen" at bounding box center [18, 311] width 27 height 11
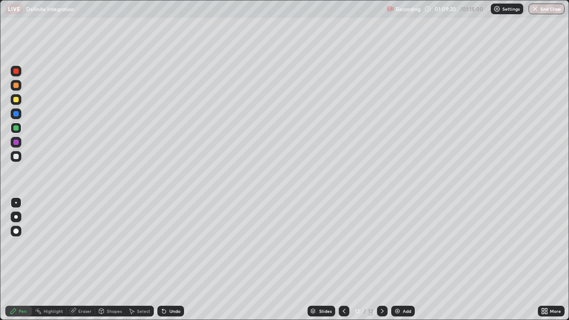
click at [18, 100] on div at bounding box center [15, 99] width 5 height 5
click at [20, 140] on div at bounding box center [16, 142] width 11 height 11
click at [556, 12] on button "End Class" at bounding box center [547, 9] width 35 height 11
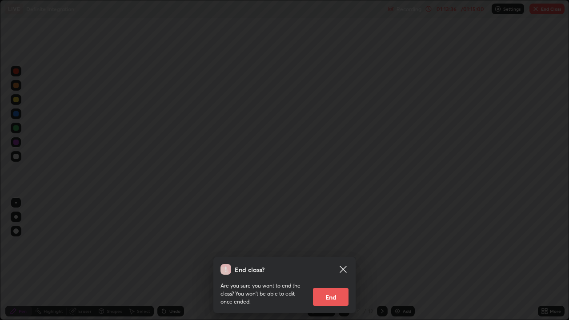
click at [331, 260] on button "End" at bounding box center [331, 297] width 36 height 18
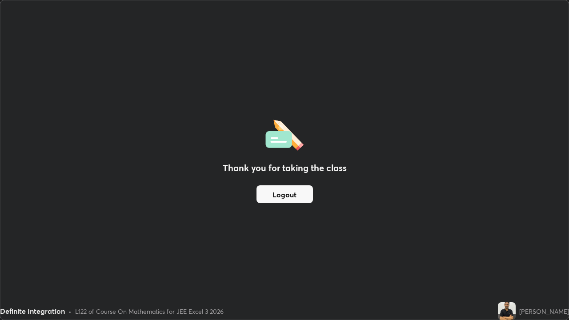
click at [302, 193] on button "Logout" at bounding box center [285, 194] width 56 height 18
click at [300, 198] on button "Logout" at bounding box center [285, 194] width 56 height 18
